Goal: Find contact information: Find contact information

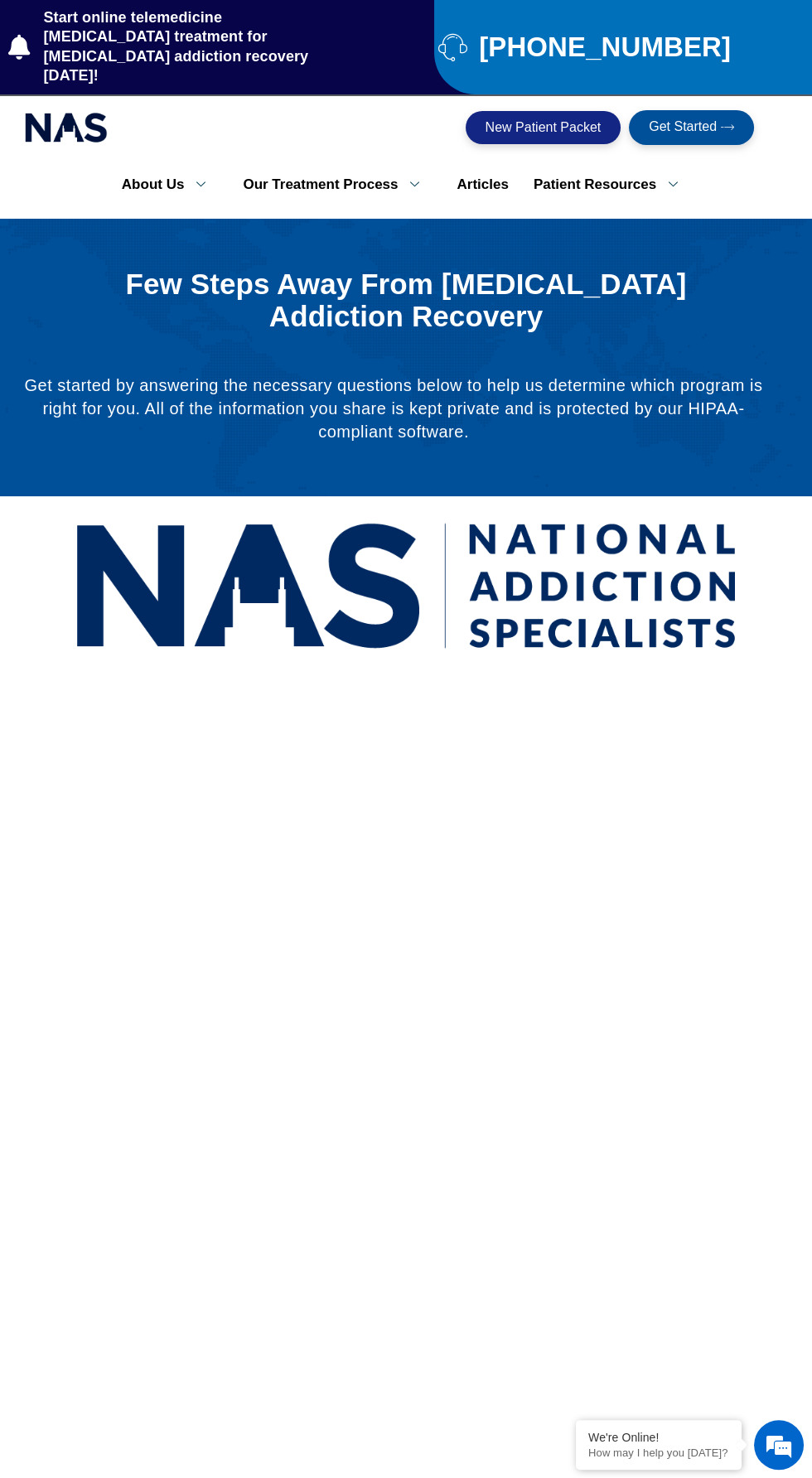
click at [523, 121] on span "New Patient Packet" at bounding box center [543, 127] width 116 height 13
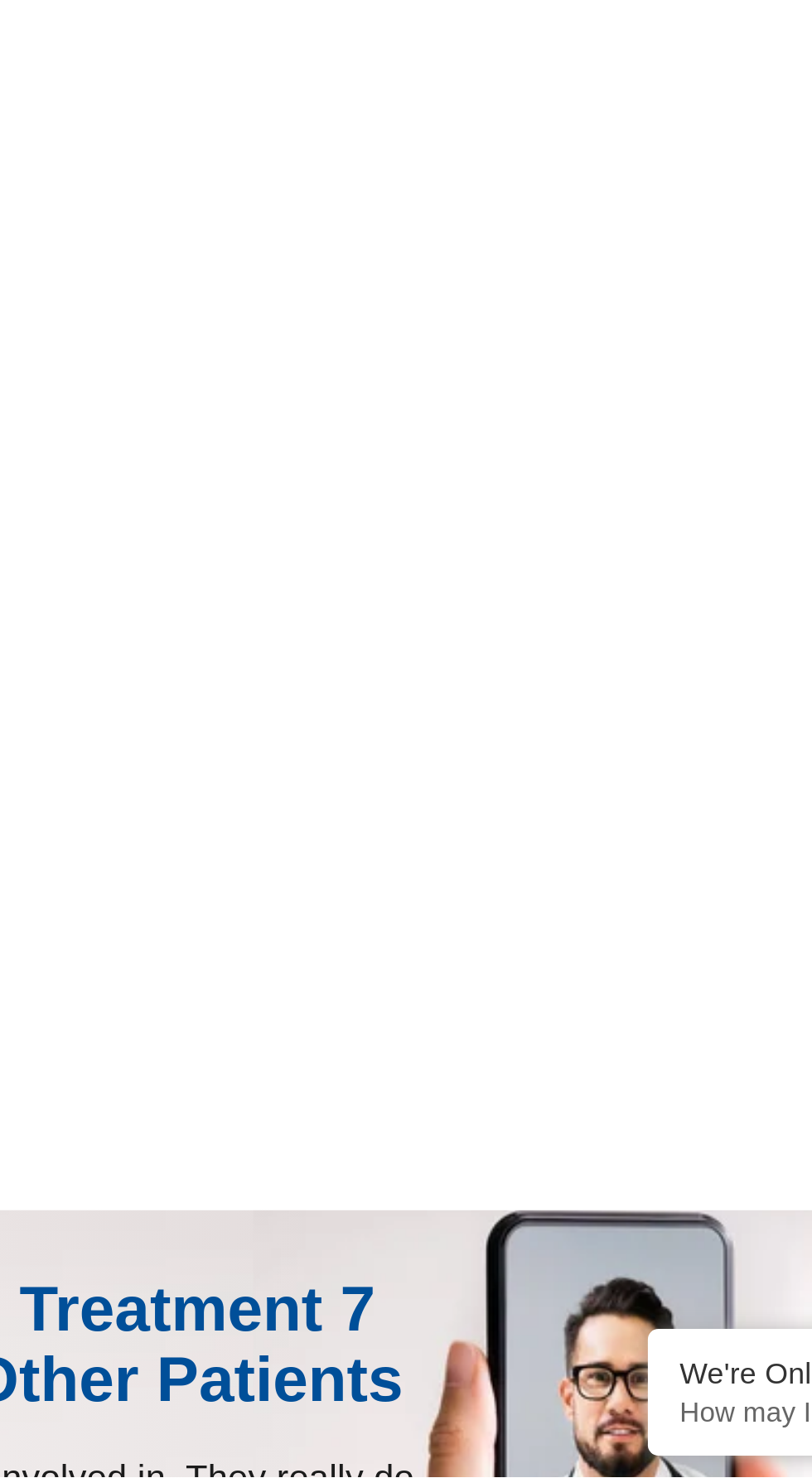
scroll to position [520, 0]
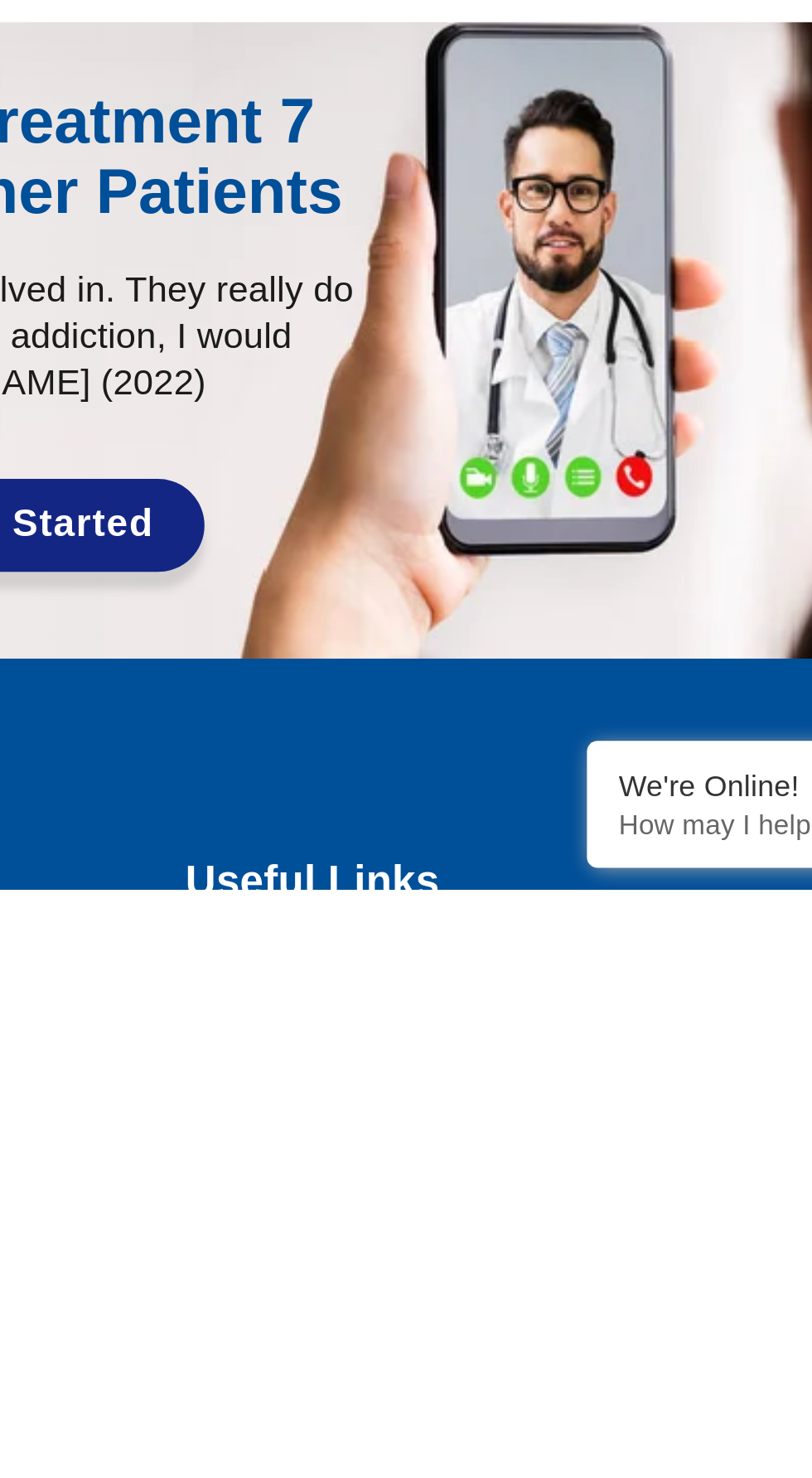
scroll to position [736, 0]
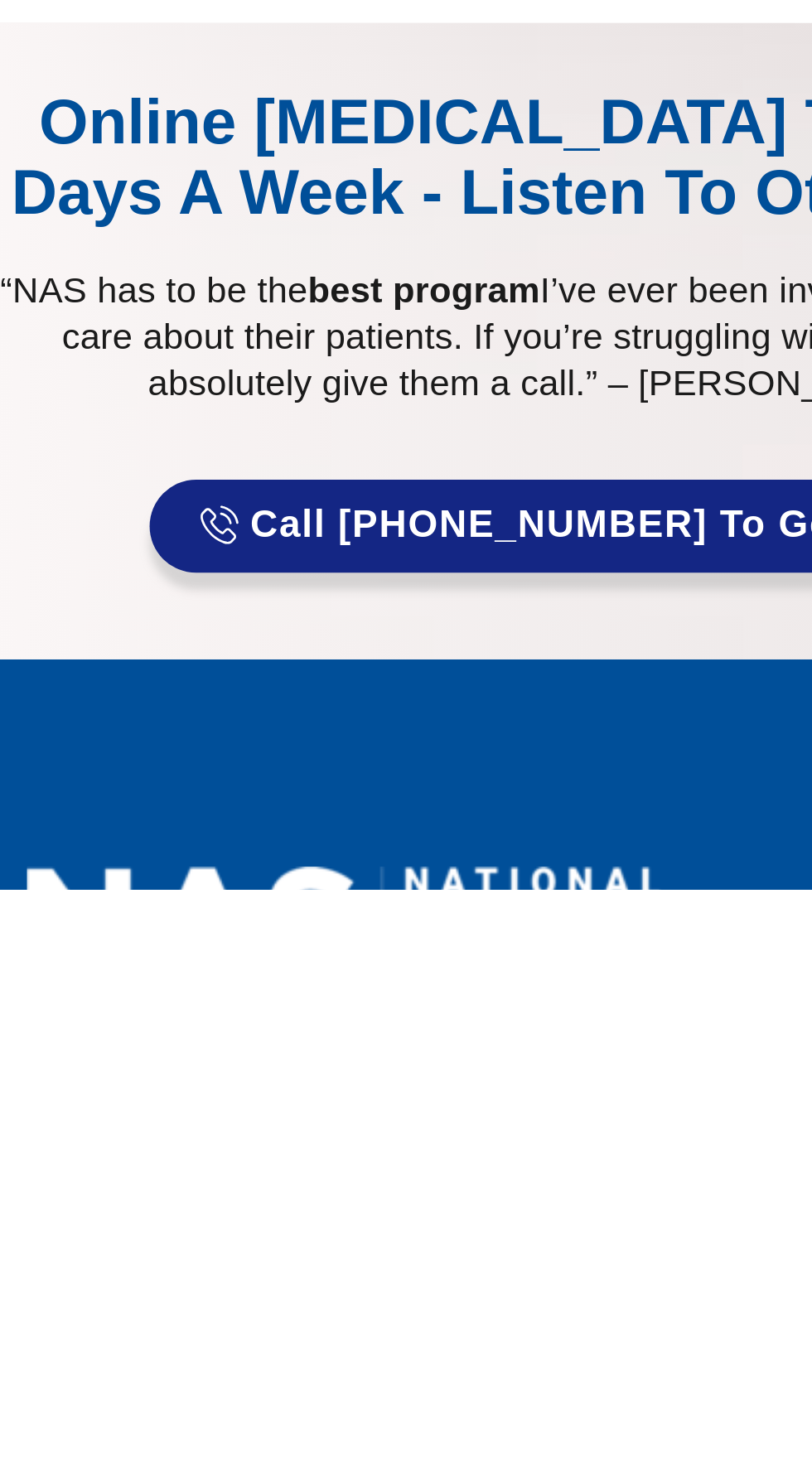
click at [158, 1328] on span "Call [PHONE_NUMBER] to Get Started" at bounding box center [259, 1336] width 294 height 17
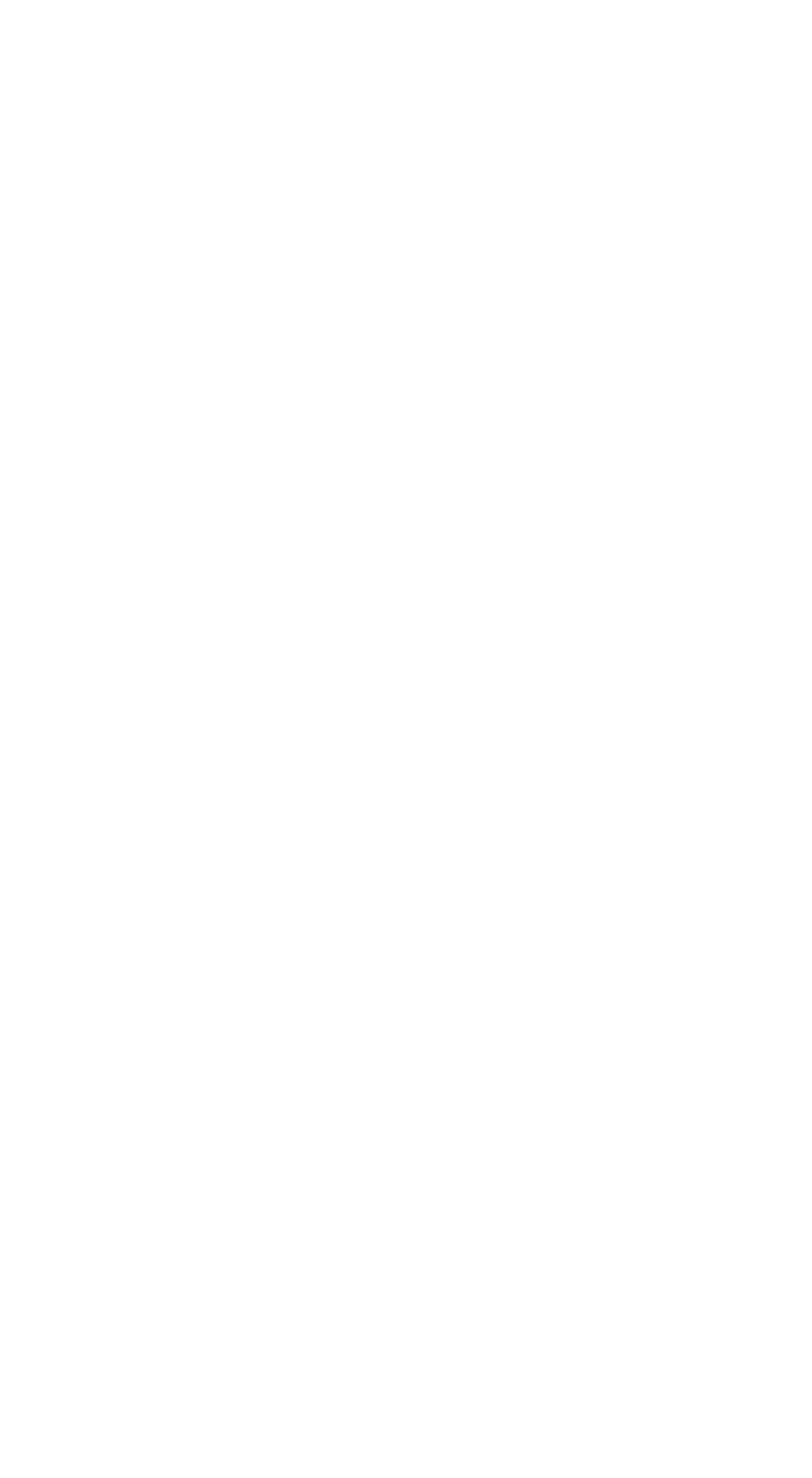
scroll to position [67, 0]
